Goal: Information Seeking & Learning: Learn about a topic

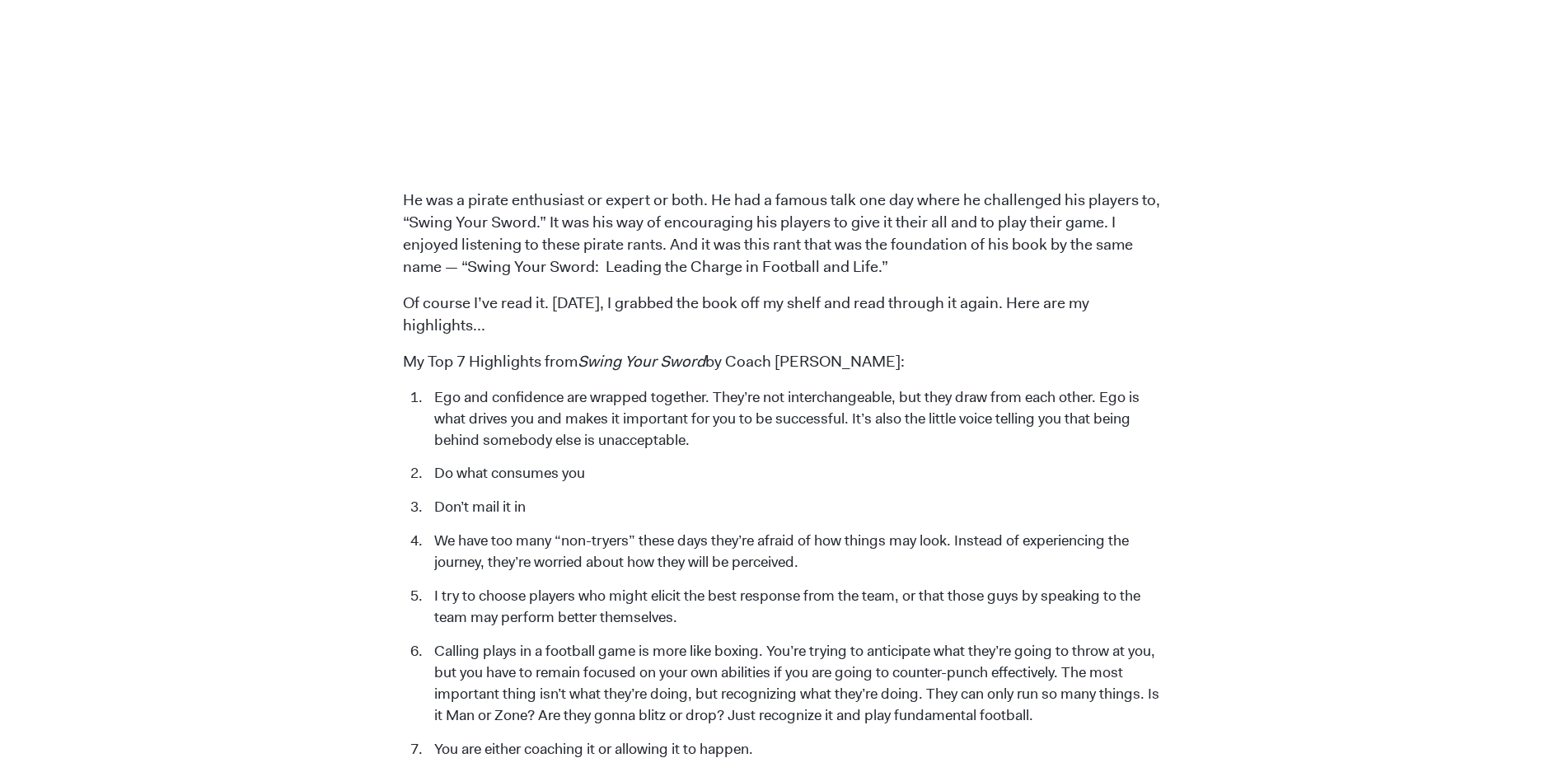
scroll to position [1895, 0]
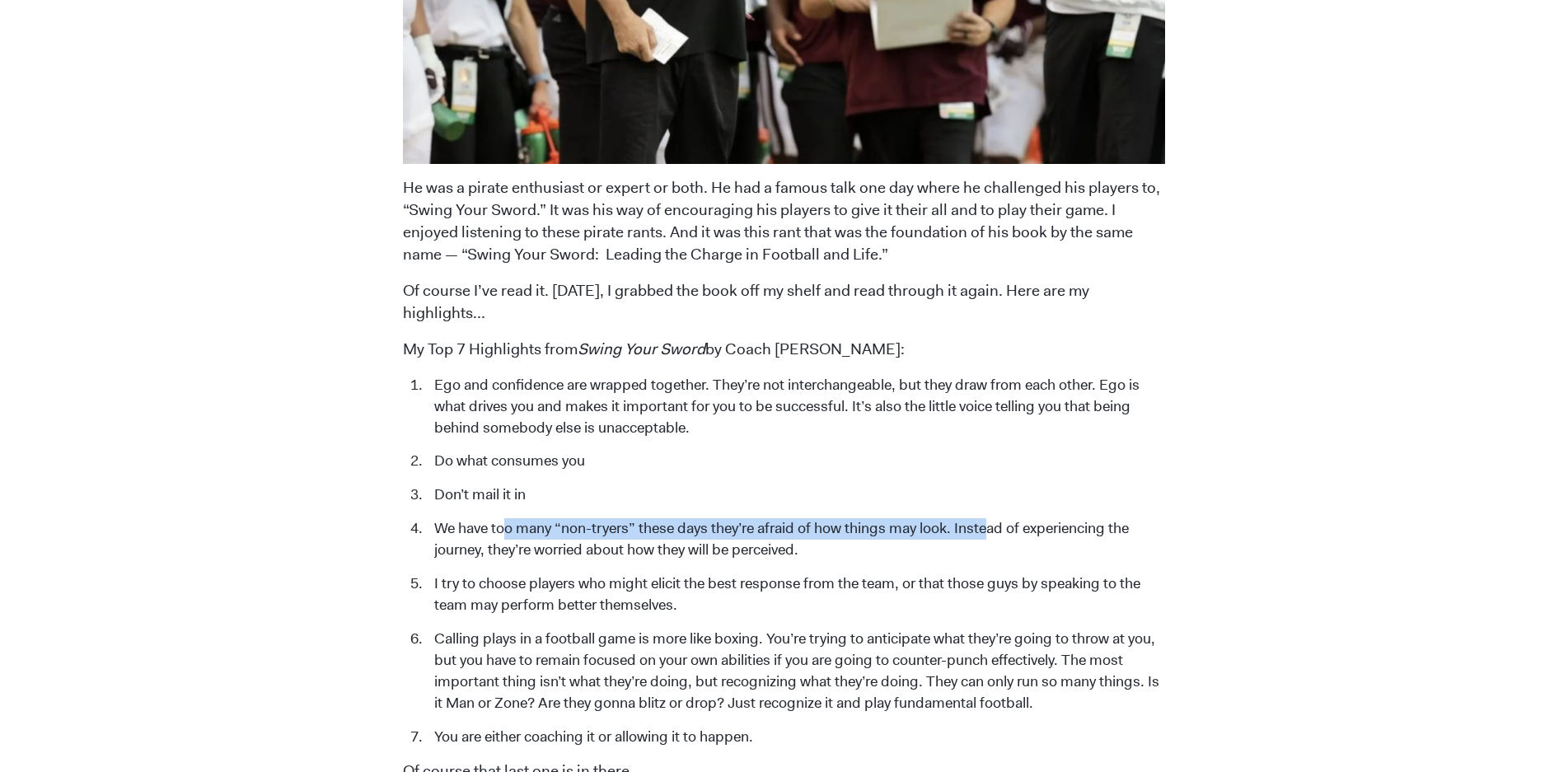
drag, startPoint x: 509, startPoint y: 473, endPoint x: 989, endPoint y: 476, distance: 480.0
click at [989, 518] on li "We have too many “non-tryers” these days they’re afraid of how things may look.…" at bounding box center [795, 540] width 739 height 43
click at [724, 518] on li "We have too many “non-tryers” these days they’re afraid of how things may look.…" at bounding box center [795, 540] width 739 height 43
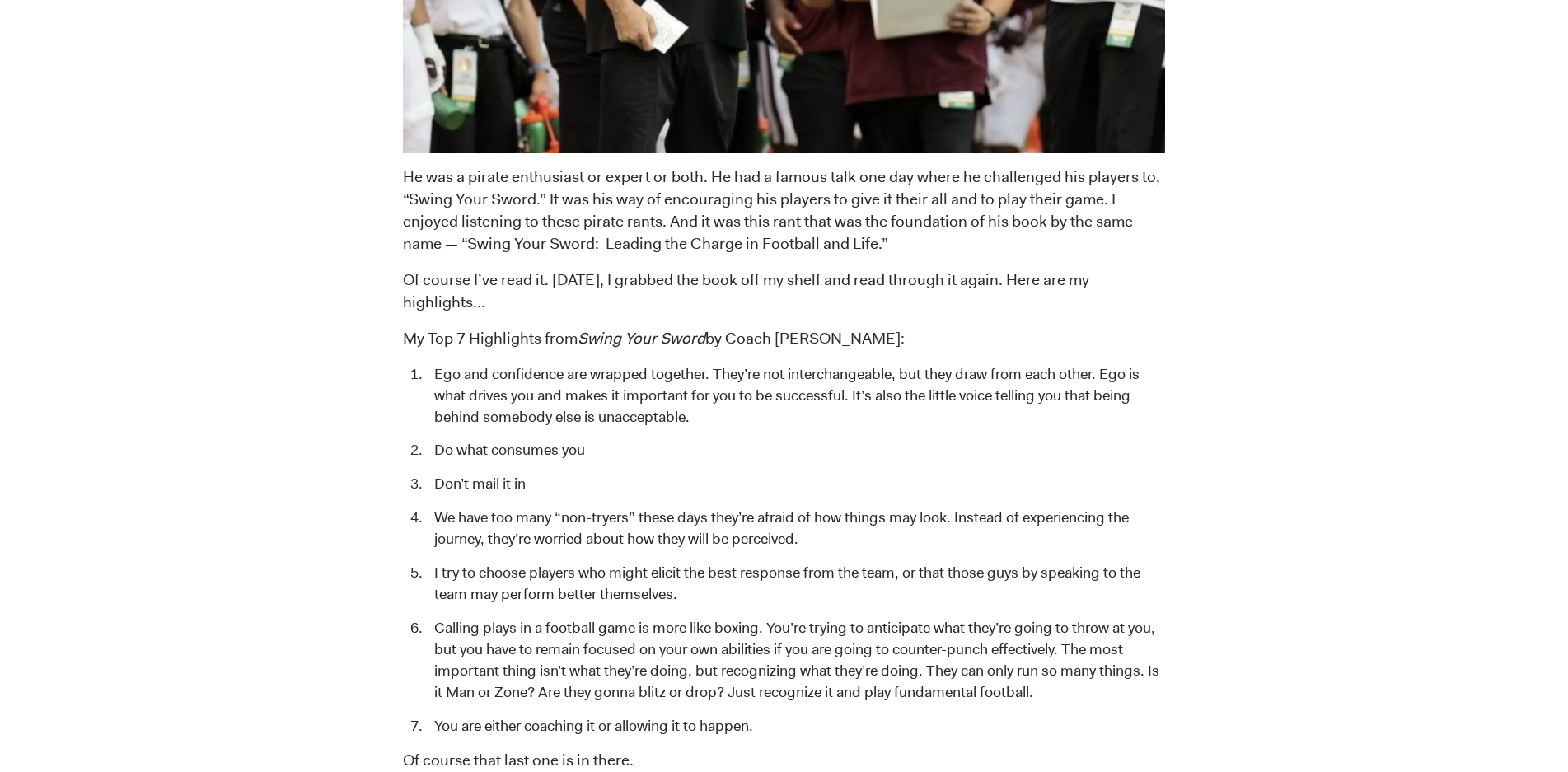
scroll to position [2060, 0]
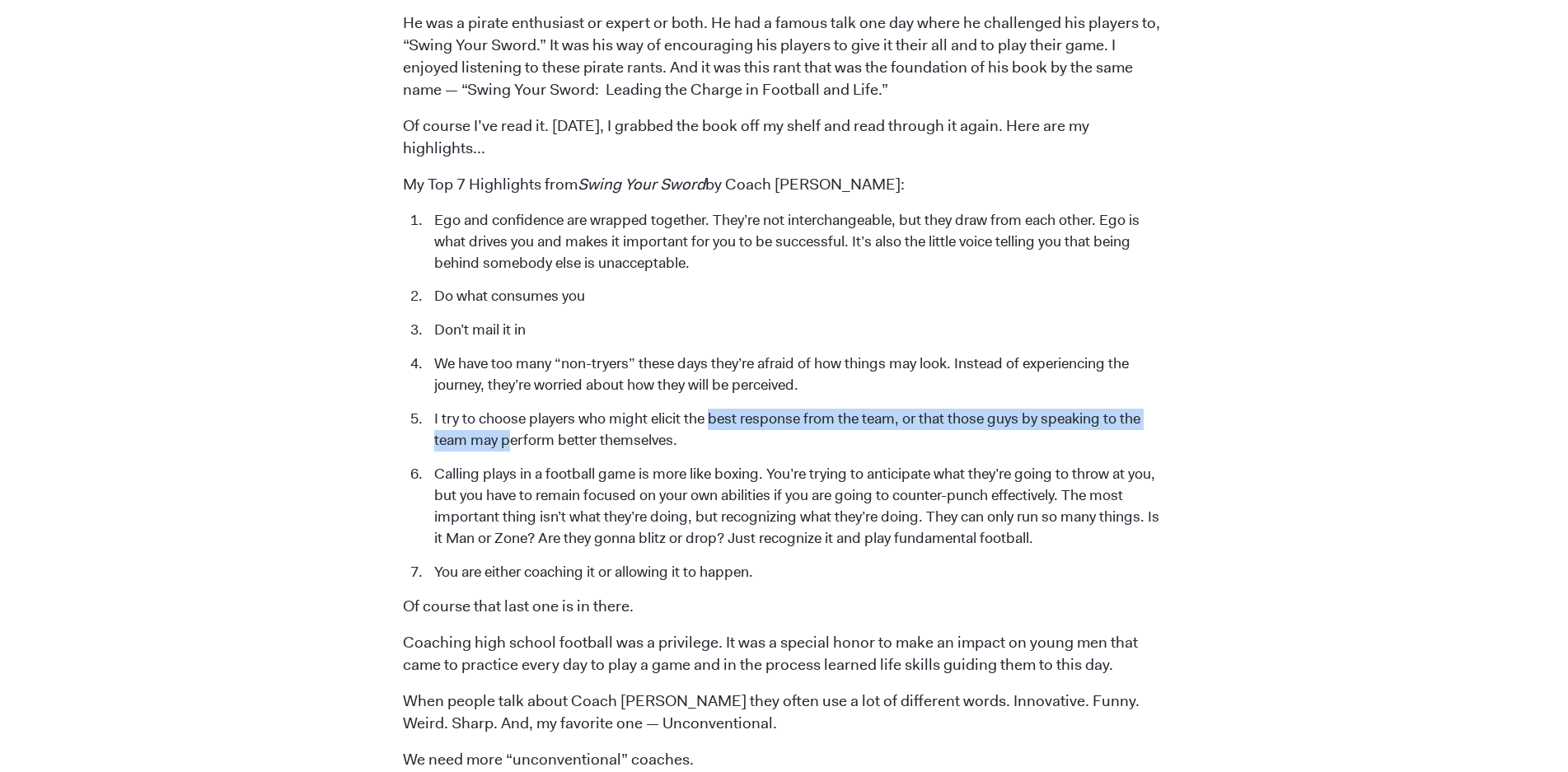
drag, startPoint x: 511, startPoint y: 378, endPoint x: 752, endPoint y: 363, distance: 241.5
click at [736, 409] on li "I try to choose players who might elicit the best response from the team, or th…" at bounding box center [795, 430] width 739 height 43
click at [749, 409] on li "I try to choose players who might elicit the best response from the team, or th…" at bounding box center [795, 430] width 739 height 43
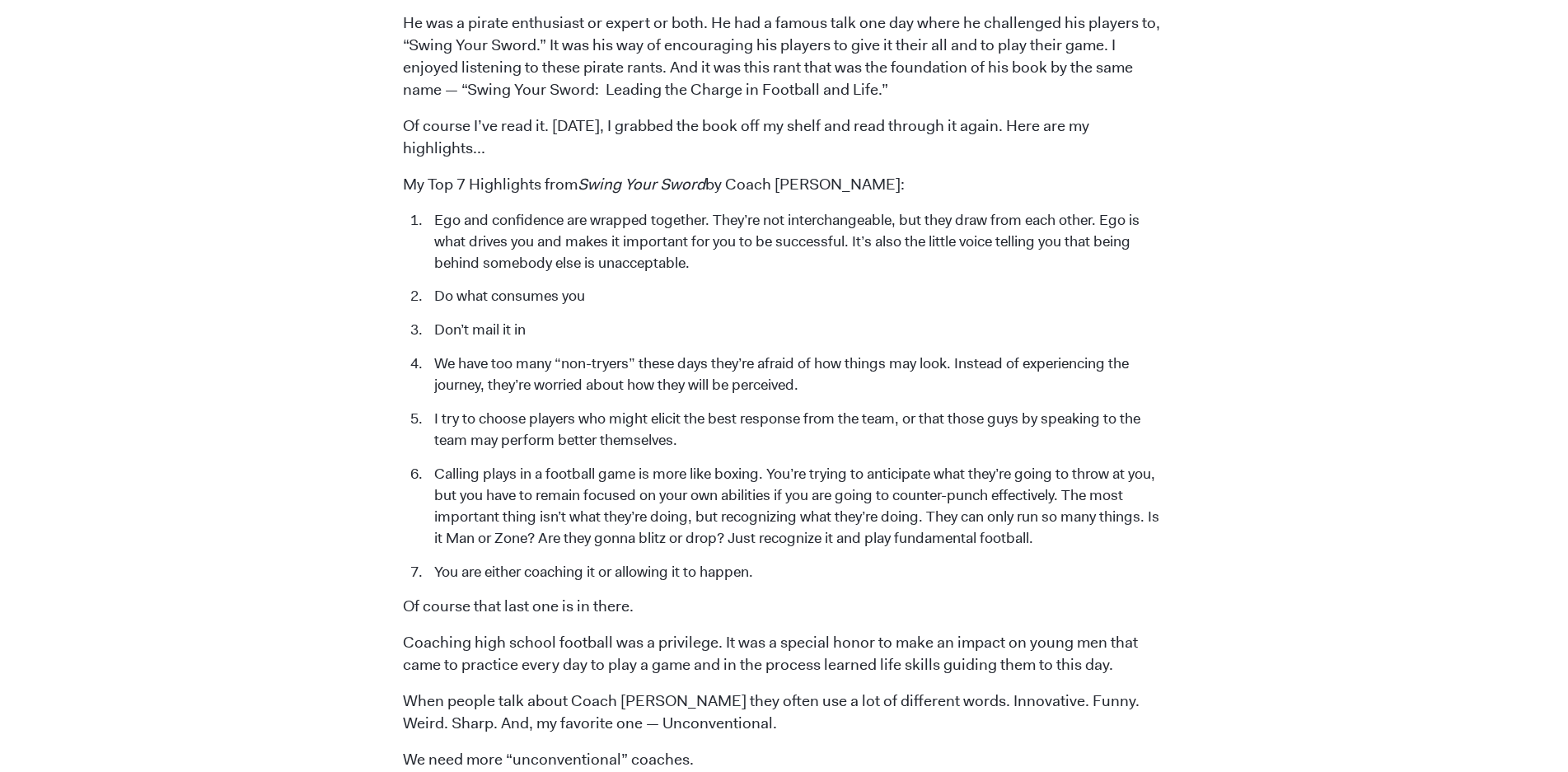
click at [542, 464] on li "Calling plays in a football game is more like boxing. You’re trying to anticipa…" at bounding box center [795, 506] width 739 height 86
drag, startPoint x: 569, startPoint y: 410, endPoint x: 864, endPoint y: 415, distance: 295.0
click at [864, 464] on li "Calling plays in a football game is more like boxing. You’re trying to anticipa…" at bounding box center [795, 506] width 739 height 86
click at [764, 464] on li "Calling plays in a football game is more like boxing. You’re trying to anticipa…" at bounding box center [795, 506] width 739 height 86
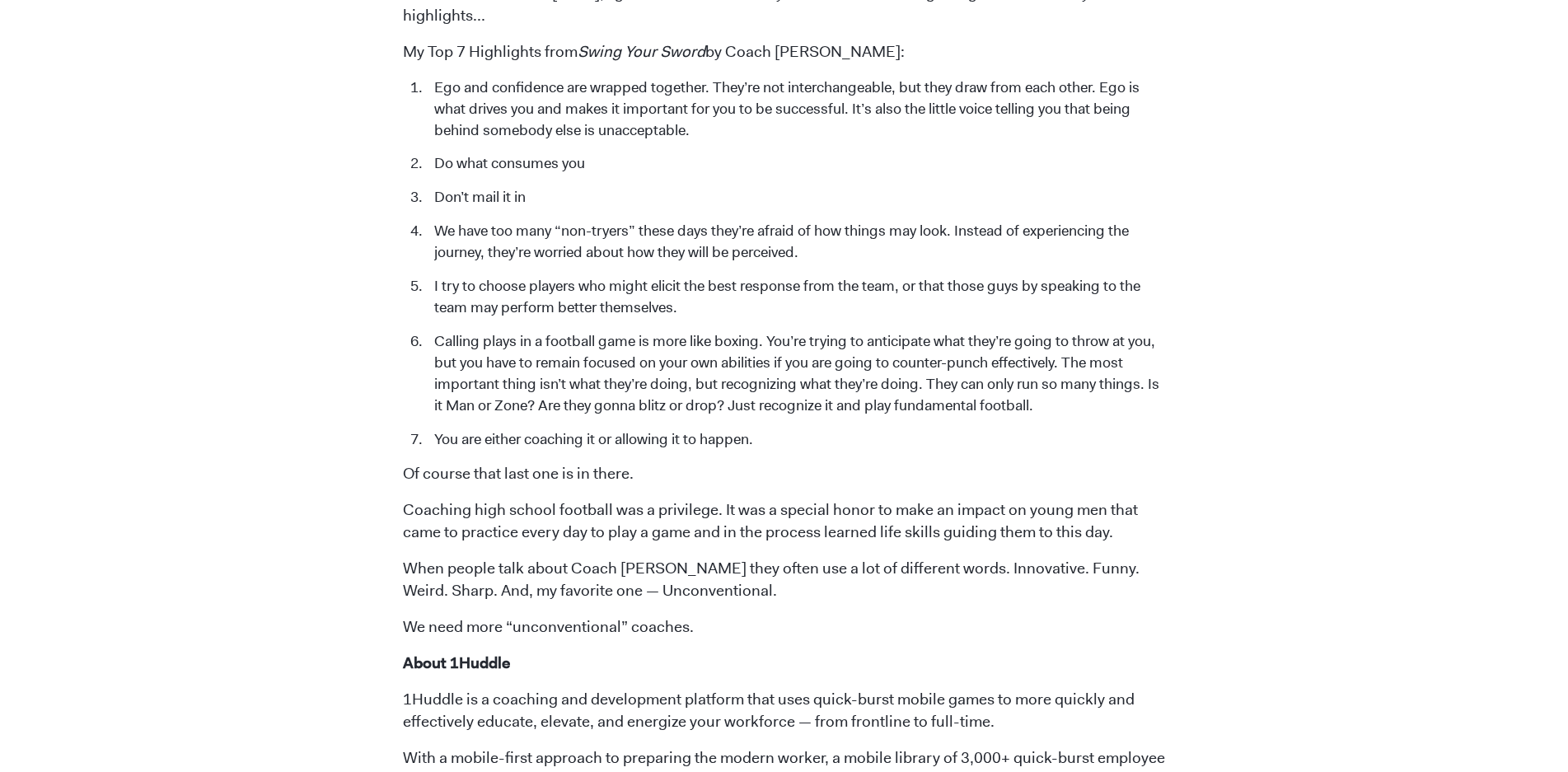
scroll to position [2225, 0]
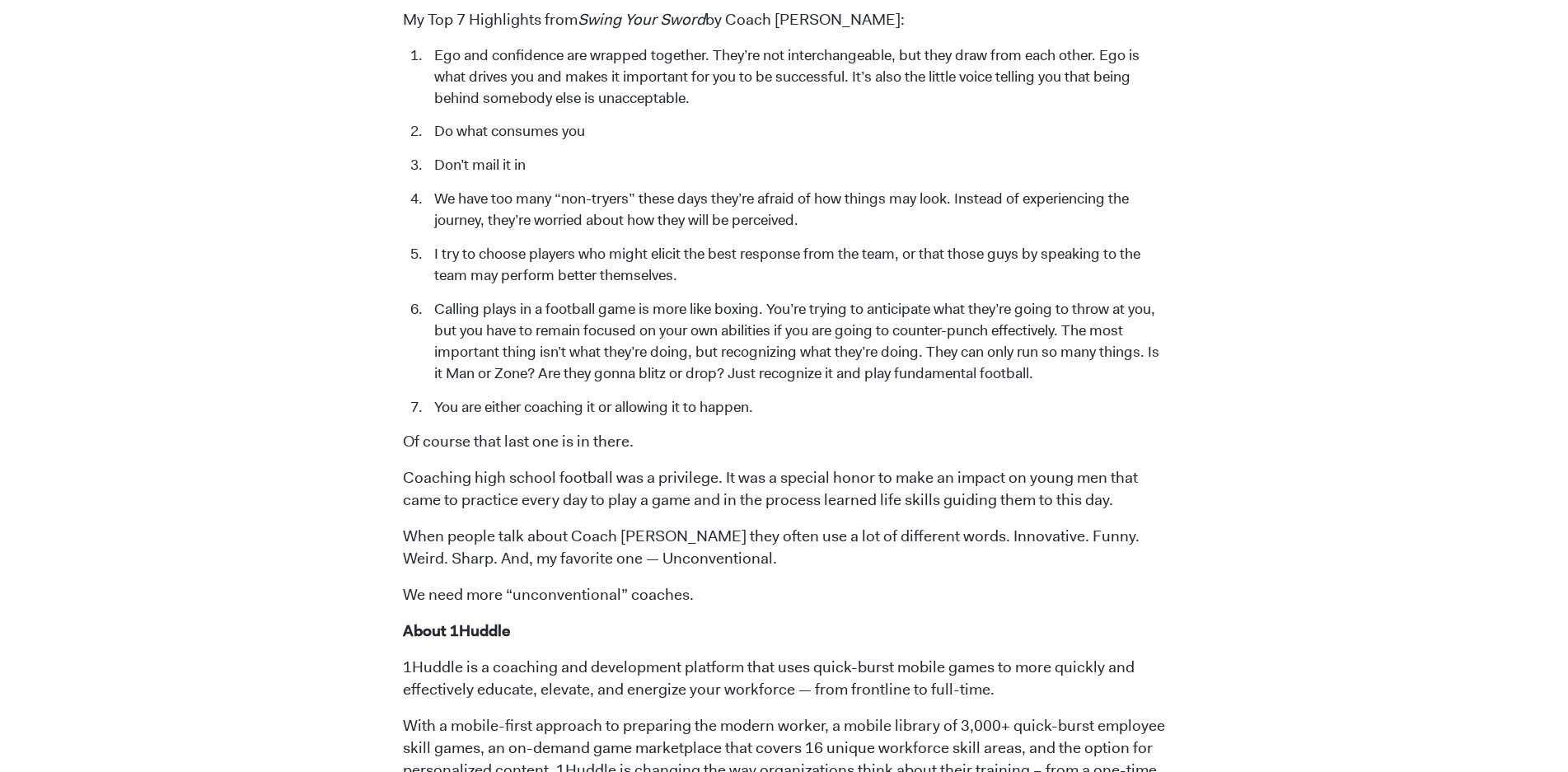
drag, startPoint x: 499, startPoint y: 370, endPoint x: 447, endPoint y: 396, distance: 58.1
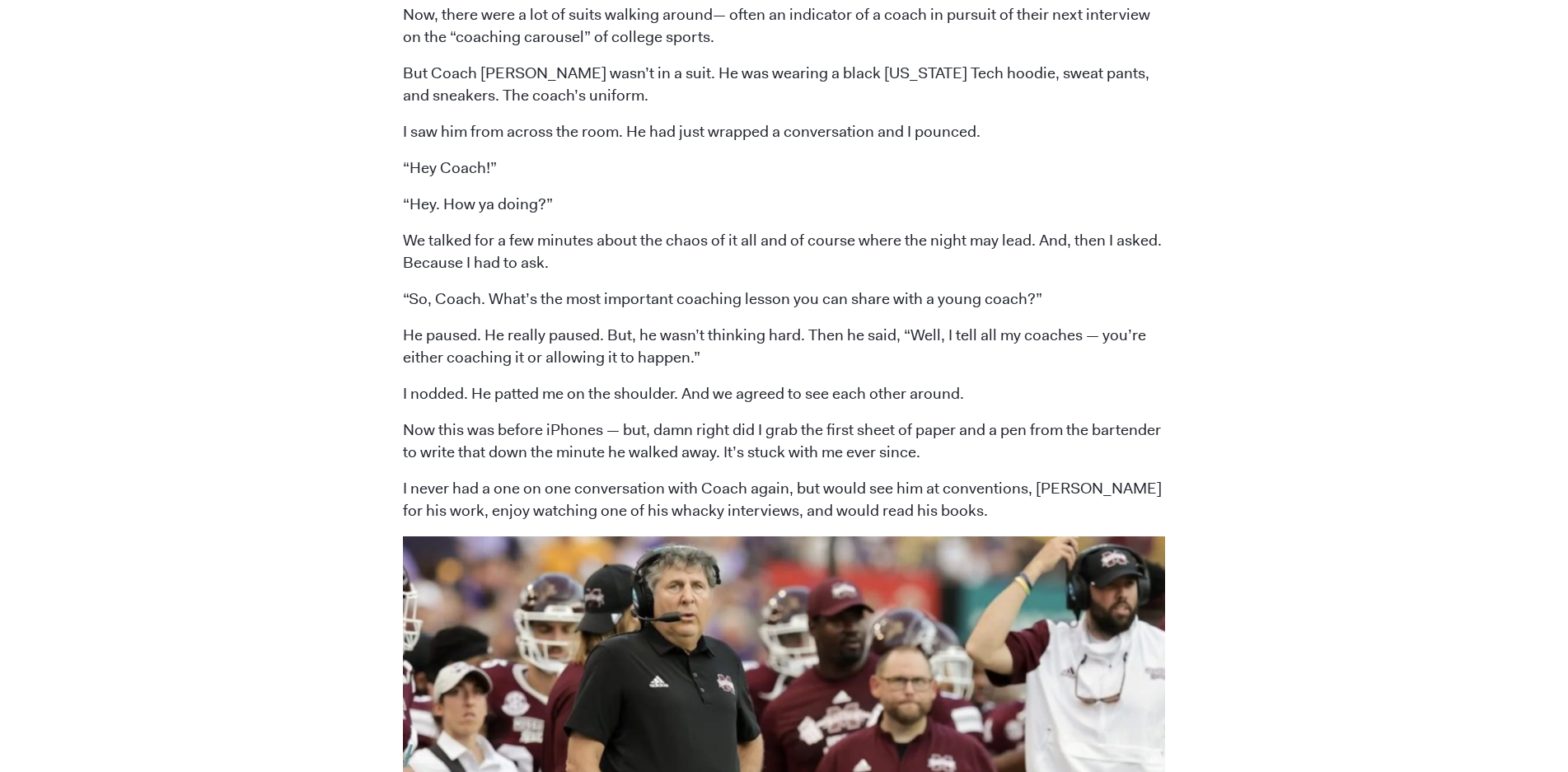
scroll to position [989, 0]
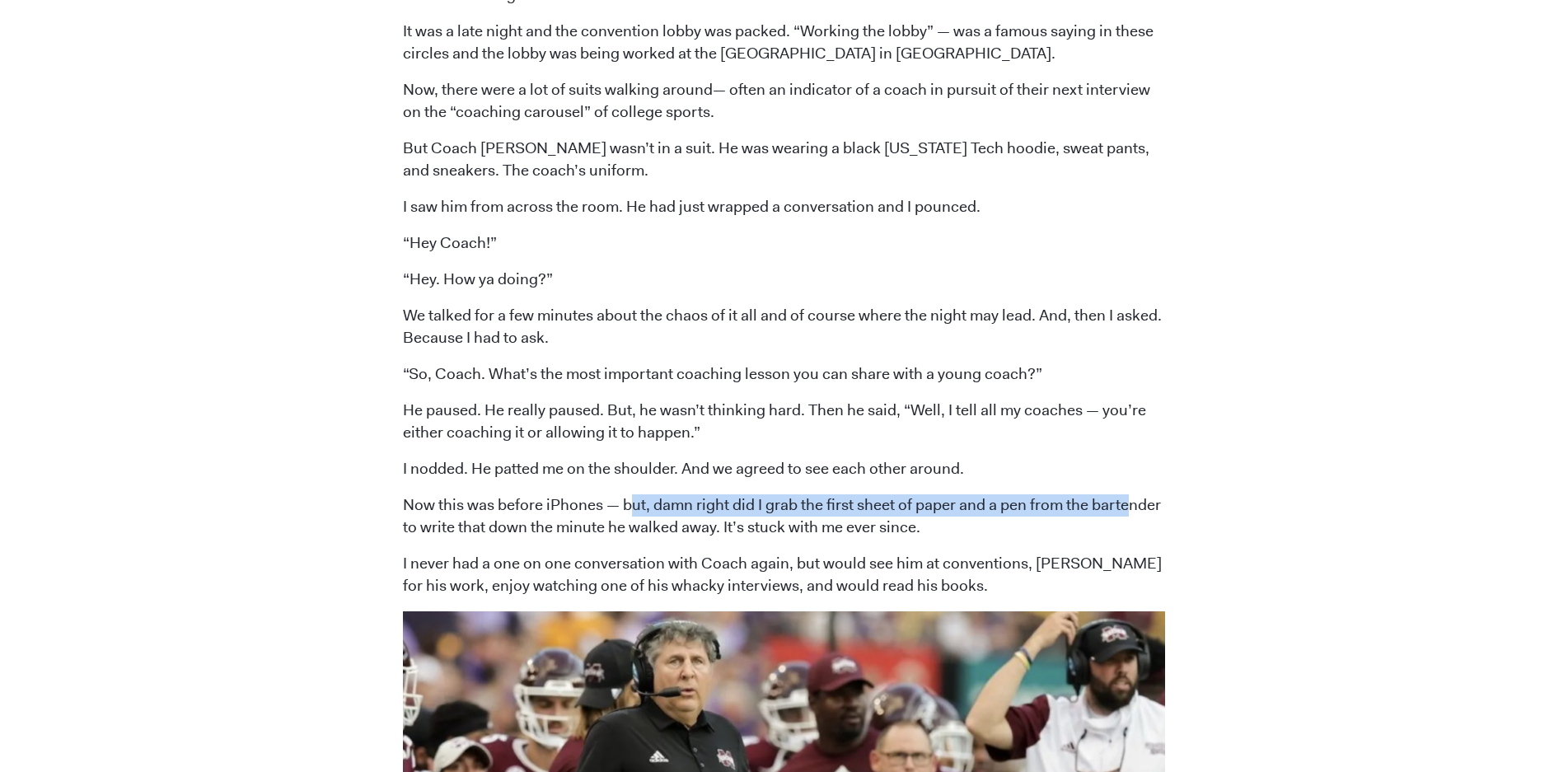
drag, startPoint x: 629, startPoint y: 475, endPoint x: 1126, endPoint y: 493, distance: 497.3
click at [1126, 494] on p "Now this was before iPhones — but, damn right did I grab the first sheet of pap…" at bounding box center [784, 516] width 762 height 44
click at [887, 512] on p "Now this was before iPhones — but, damn right did I grab the first sheet of pap…" at bounding box center [784, 516] width 762 height 44
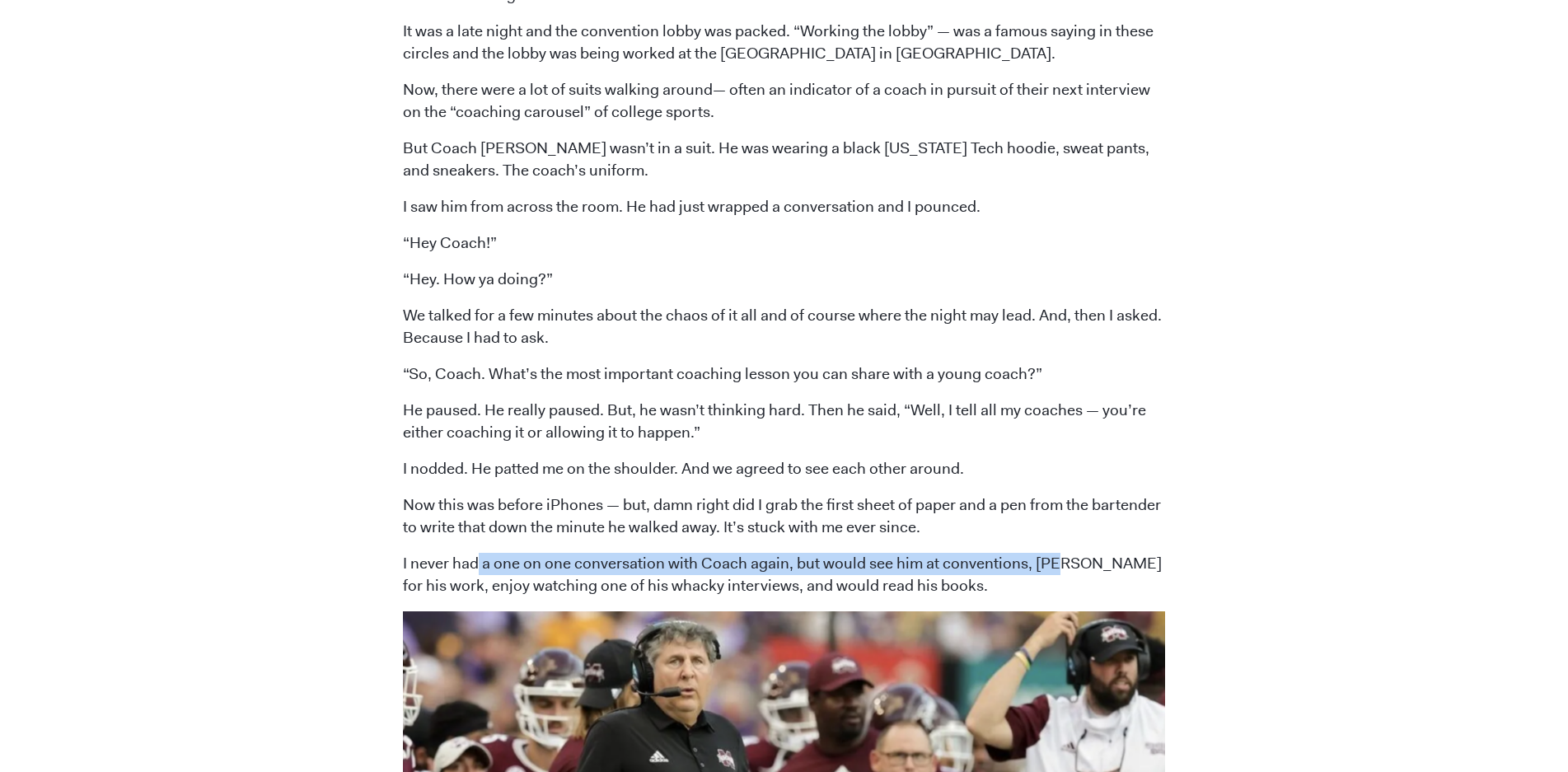
drag, startPoint x: 476, startPoint y: 542, endPoint x: 1052, endPoint y: 549, distance: 576.0
click at [1052, 553] on p "I never had a one on one conversation with Coach again, but would see him at co…" at bounding box center [784, 575] width 762 height 44
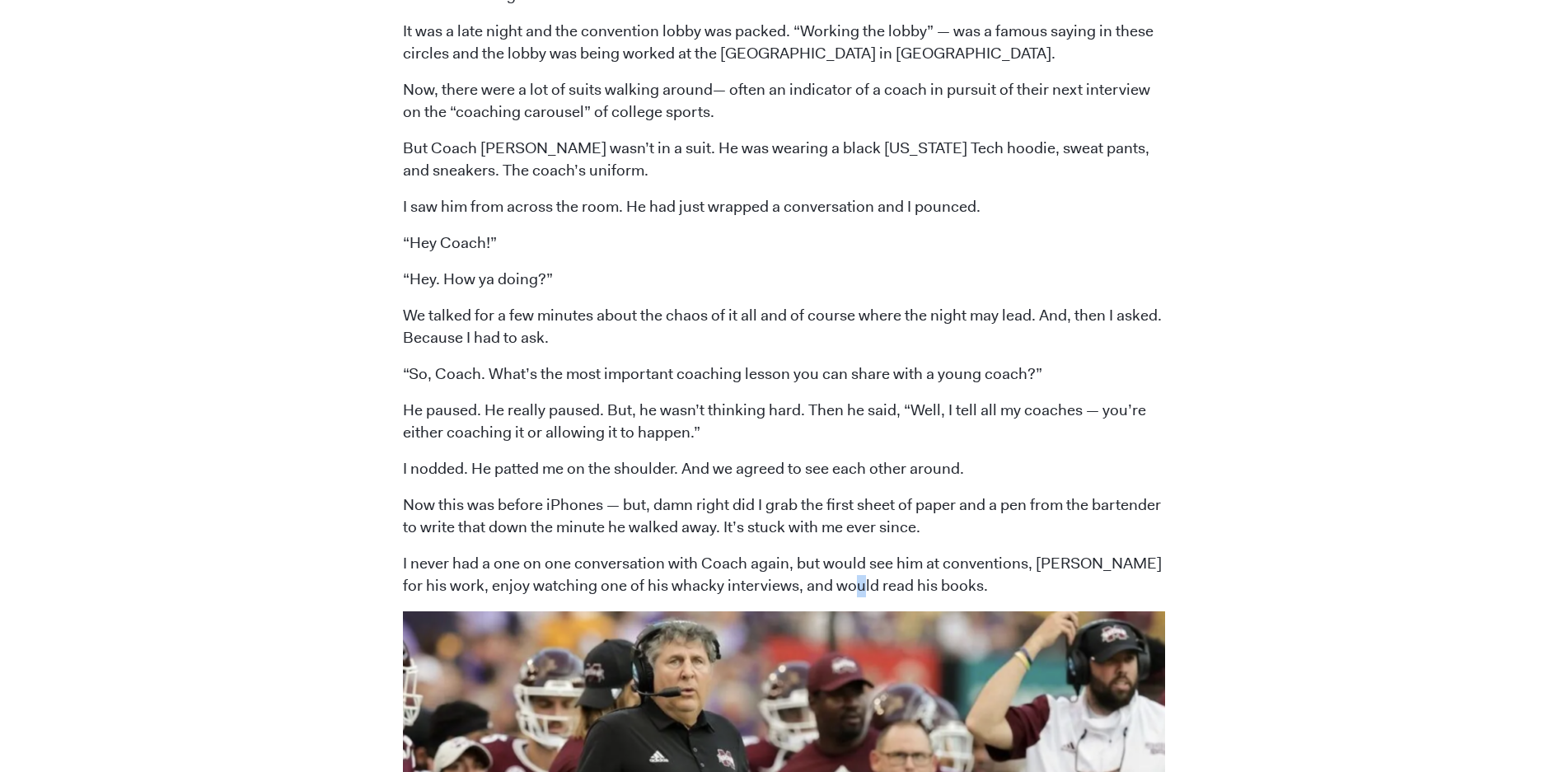
drag, startPoint x: 826, startPoint y: 564, endPoint x: 788, endPoint y: 559, distance: 38.3
click at [821, 564] on p "I never had a one on one conversation with Coach again, but would see him at co…" at bounding box center [784, 575] width 762 height 44
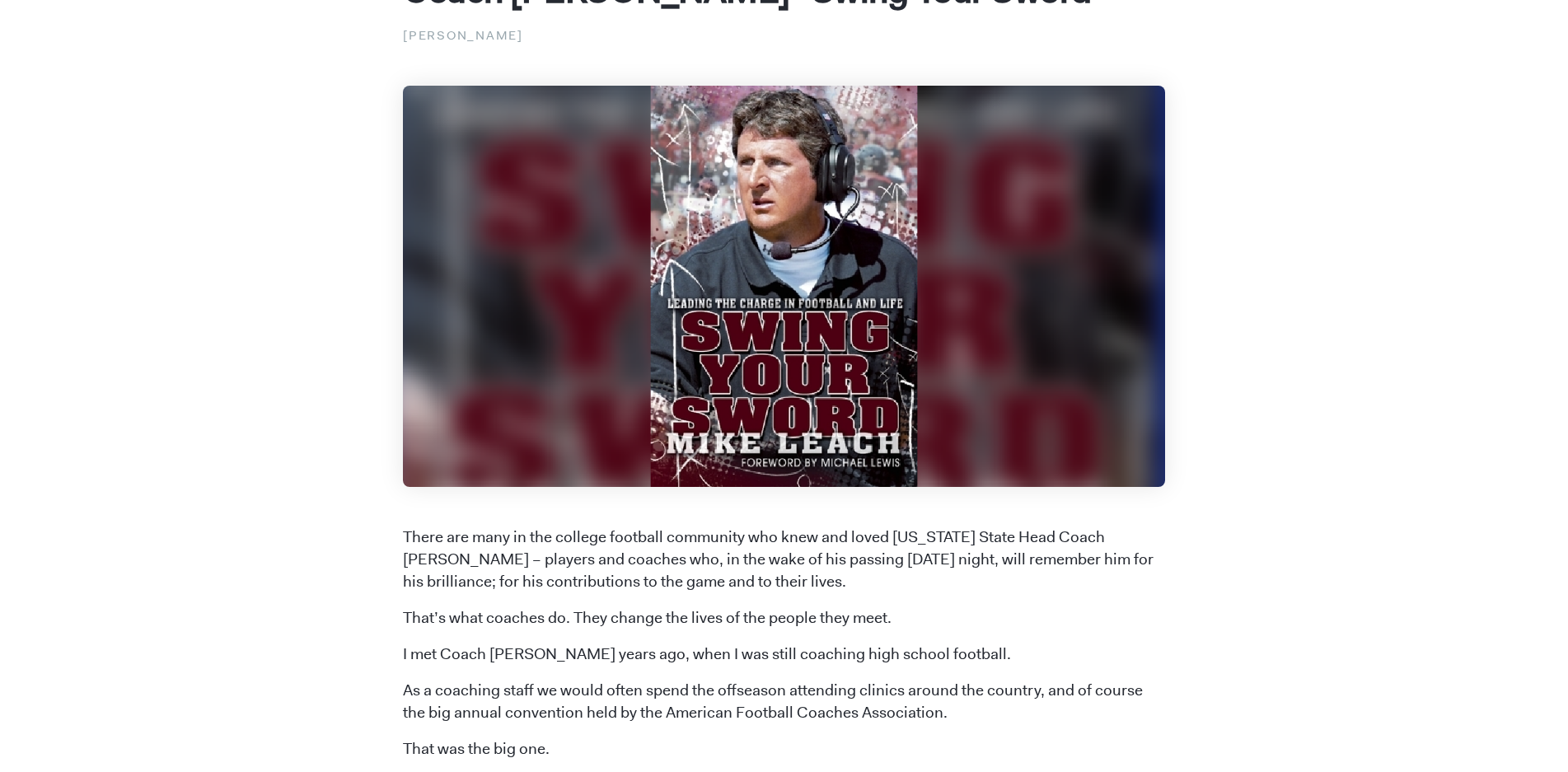
scroll to position [164, 0]
